Goal: Navigation & Orientation: Find specific page/section

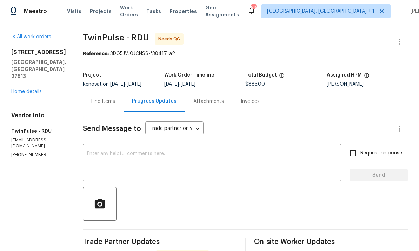
click at [28, 89] on link "Home details" at bounding box center [26, 91] width 31 height 5
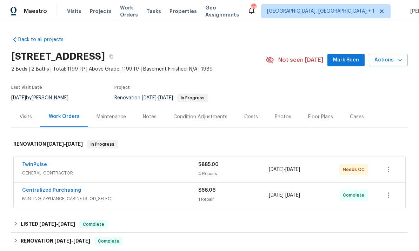
click at [35, 167] on link "TwinPulse" at bounding box center [34, 164] width 25 height 5
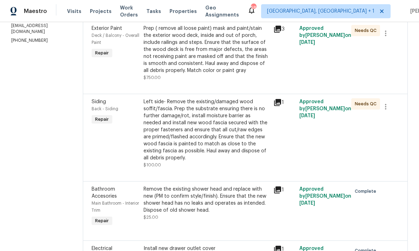
scroll to position [115, 0]
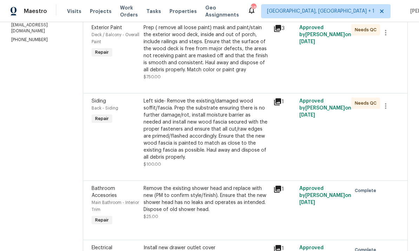
click at [235, 136] on div "Left side- Remove the existing/damaged wood soffit/fascia. Prep the substrate e…" at bounding box center [206, 129] width 126 height 63
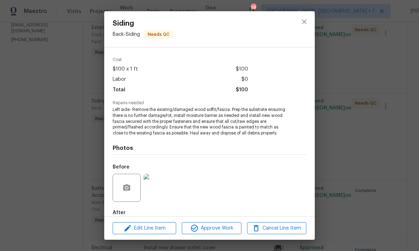
scroll to position [35, 0]
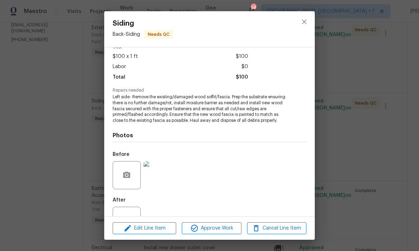
click at [163, 177] on img at bounding box center [157, 175] width 28 height 28
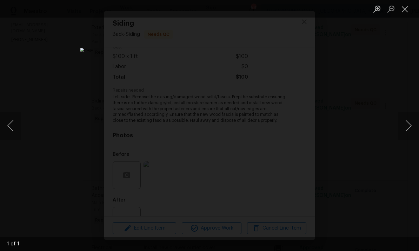
click at [403, 77] on div "Lightbox" at bounding box center [209, 125] width 419 height 251
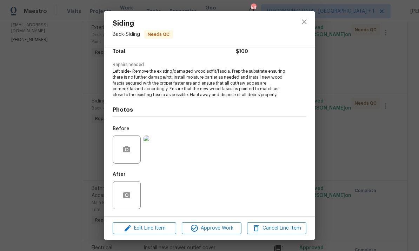
scroll to position [61, 0]
click at [366, 109] on div "Siding Back - Siding Needs QC Vendor TwinPulse Account Category Repairs Cost $1…" at bounding box center [209, 125] width 419 height 251
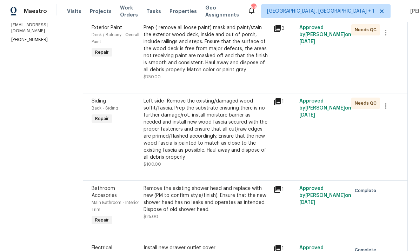
click at [223, 141] on div "Left side- Remove the existing/damaged wood soffit/fascia. Prep the substrate e…" at bounding box center [206, 129] width 126 height 63
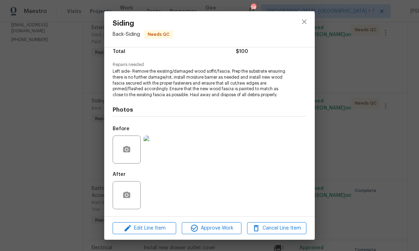
click at [152, 152] on img at bounding box center [157, 149] width 28 height 28
